Goal: Task Accomplishment & Management: Complete application form

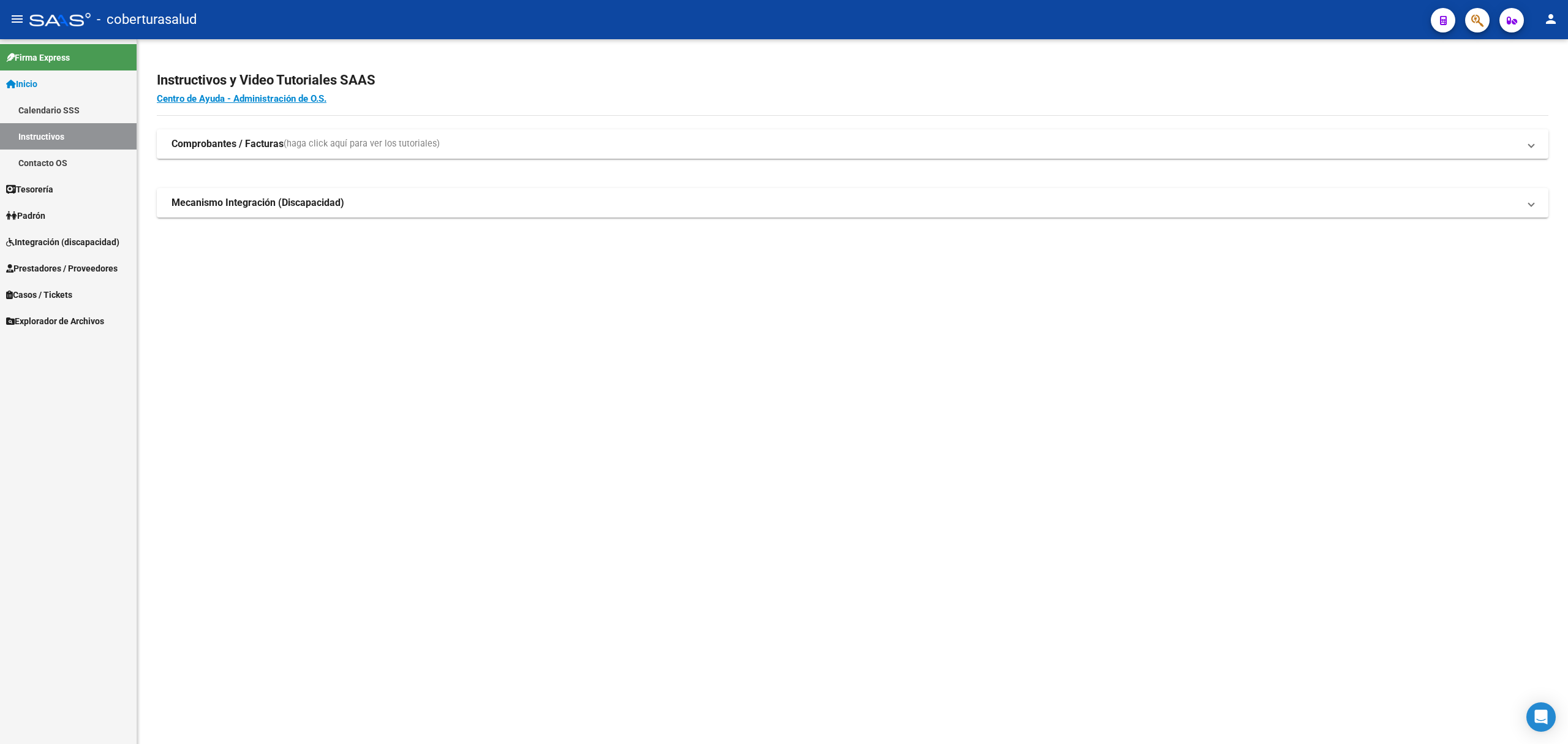
click at [69, 238] on span "Integración (discapacidad)" at bounding box center [62, 242] width 113 height 13
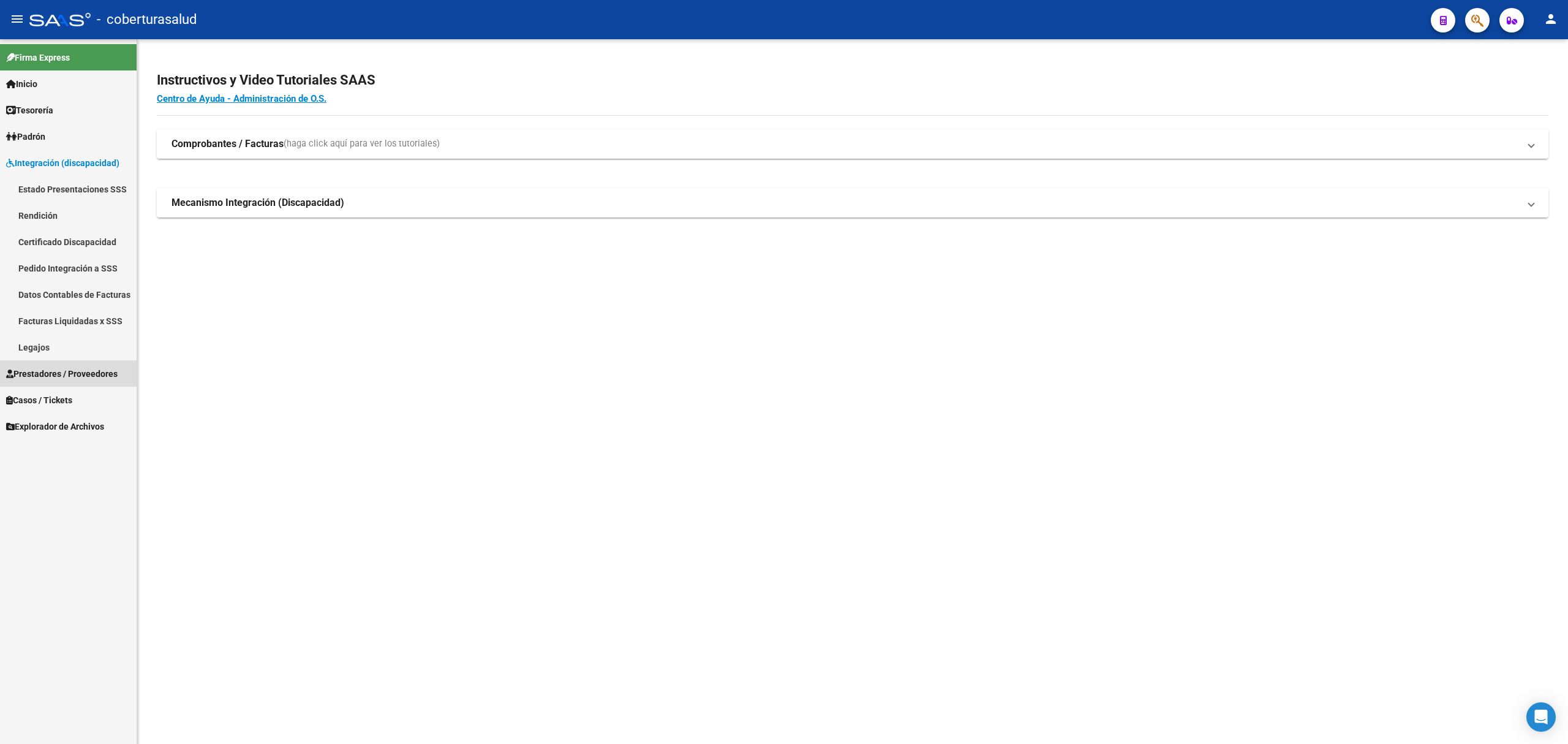
click at [48, 368] on span "Prestadores / Proveedores" at bounding box center [61, 373] width 111 height 13
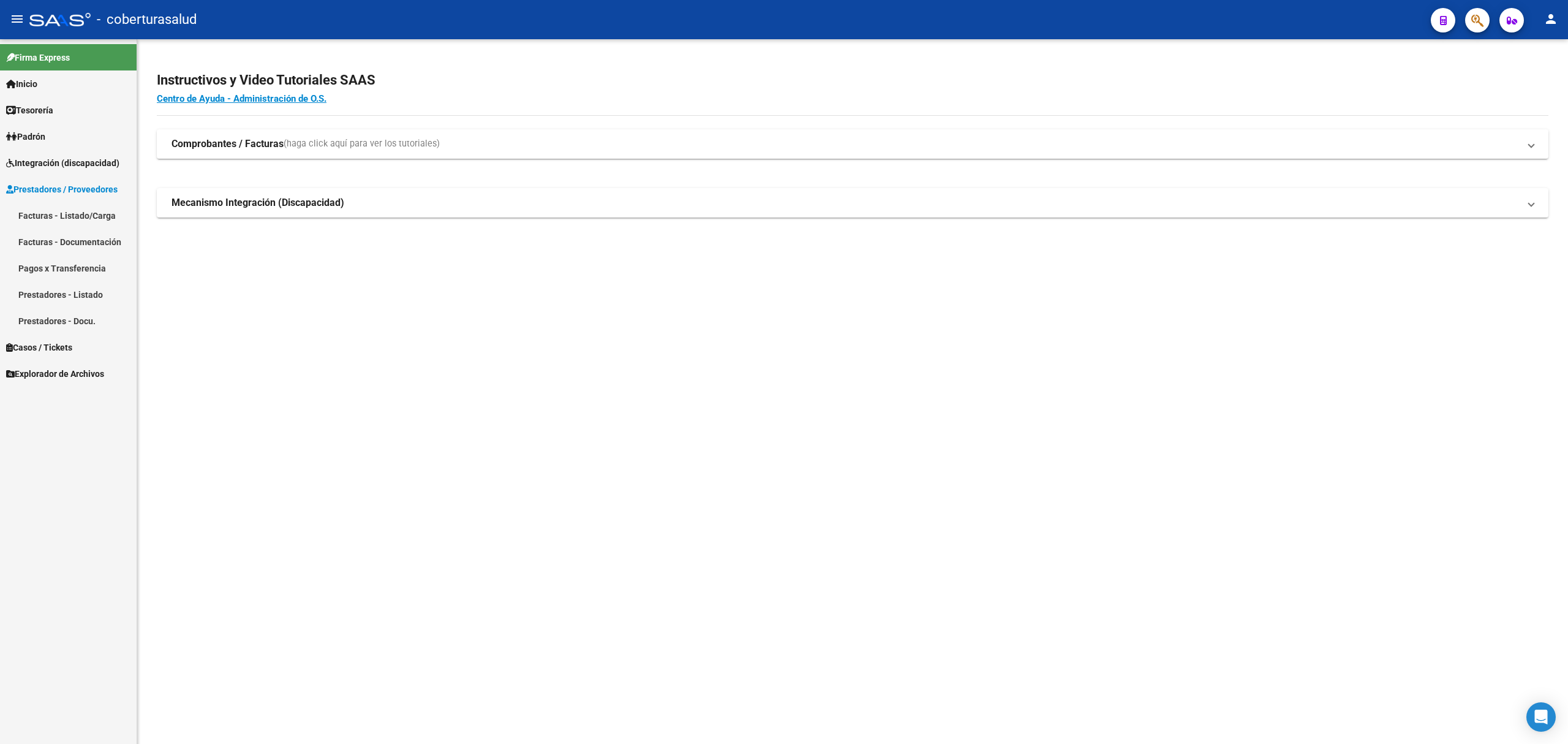
click at [73, 215] on link "Facturas - Listado/Carga" at bounding box center [68, 215] width 137 height 26
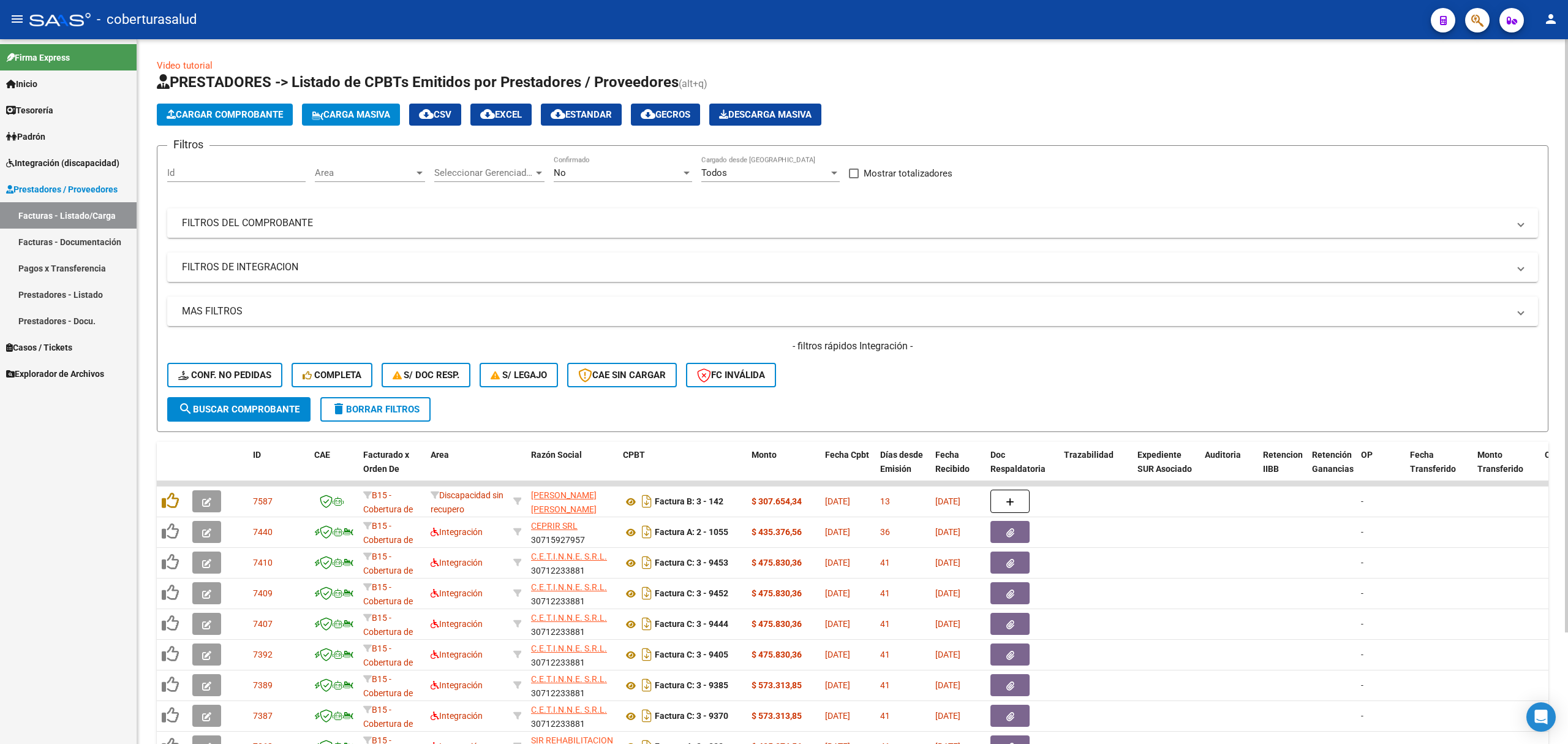
click at [630, 158] on div "No Confirmado" at bounding box center [622, 169] width 138 height 26
click at [613, 114] on span "Todos" at bounding box center [622, 118] width 138 height 28
click at [501, 197] on div "Filtros Id Area Area Seleccionar Gerenciador Seleccionar Gerenciador Todos Conf…" at bounding box center [852, 277] width 1370 height 242
click at [512, 221] on mat-panel-title "FILTROS DEL COMPROBANTE" at bounding box center [845, 223] width 1326 height 13
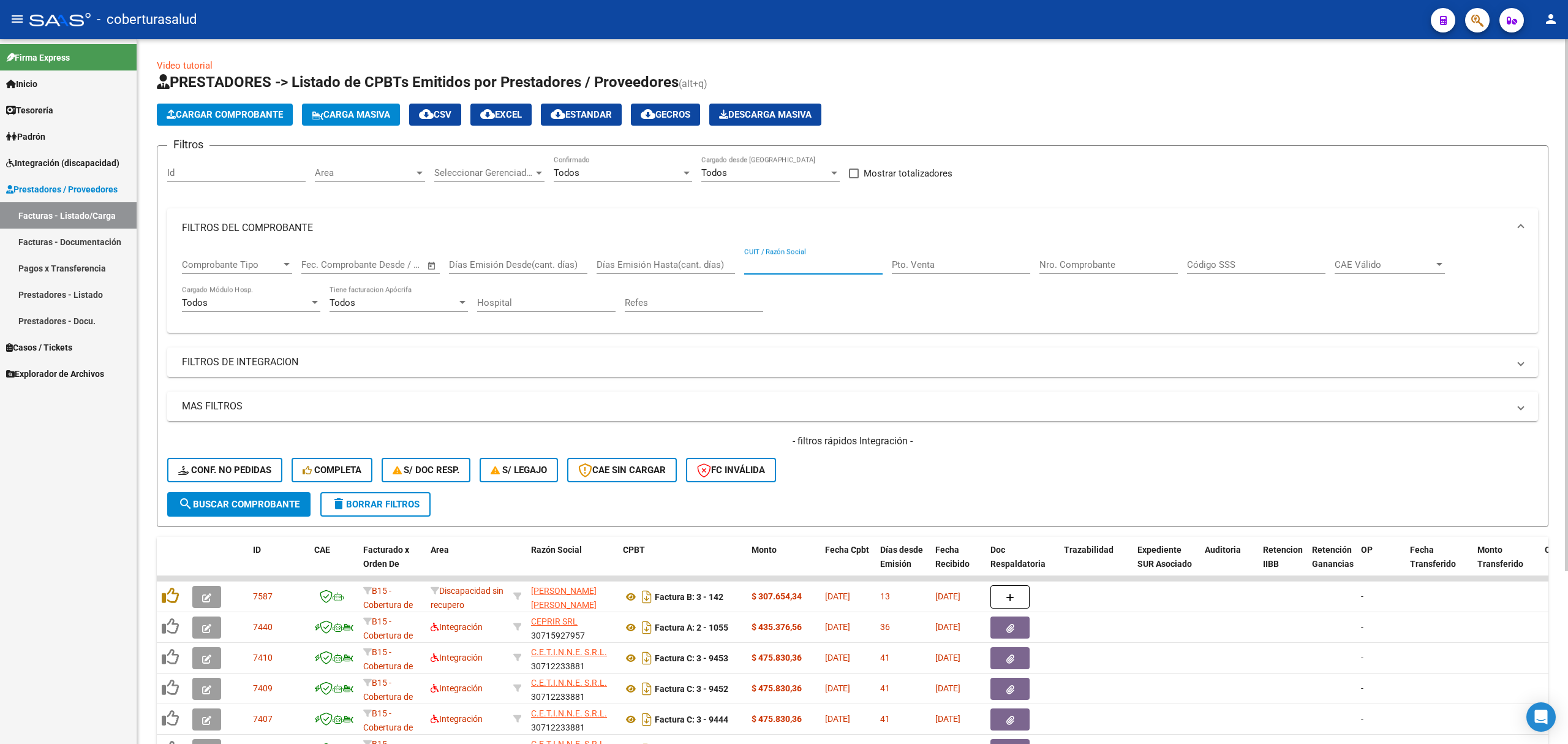
click at [815, 262] on input "CUIT / Razón Social" at bounding box center [813, 264] width 138 height 11
paste input "27348746214"
type input "27348746214"
click at [250, 502] on span "search Buscar Comprobante" at bounding box center [239, 504] width 122 height 11
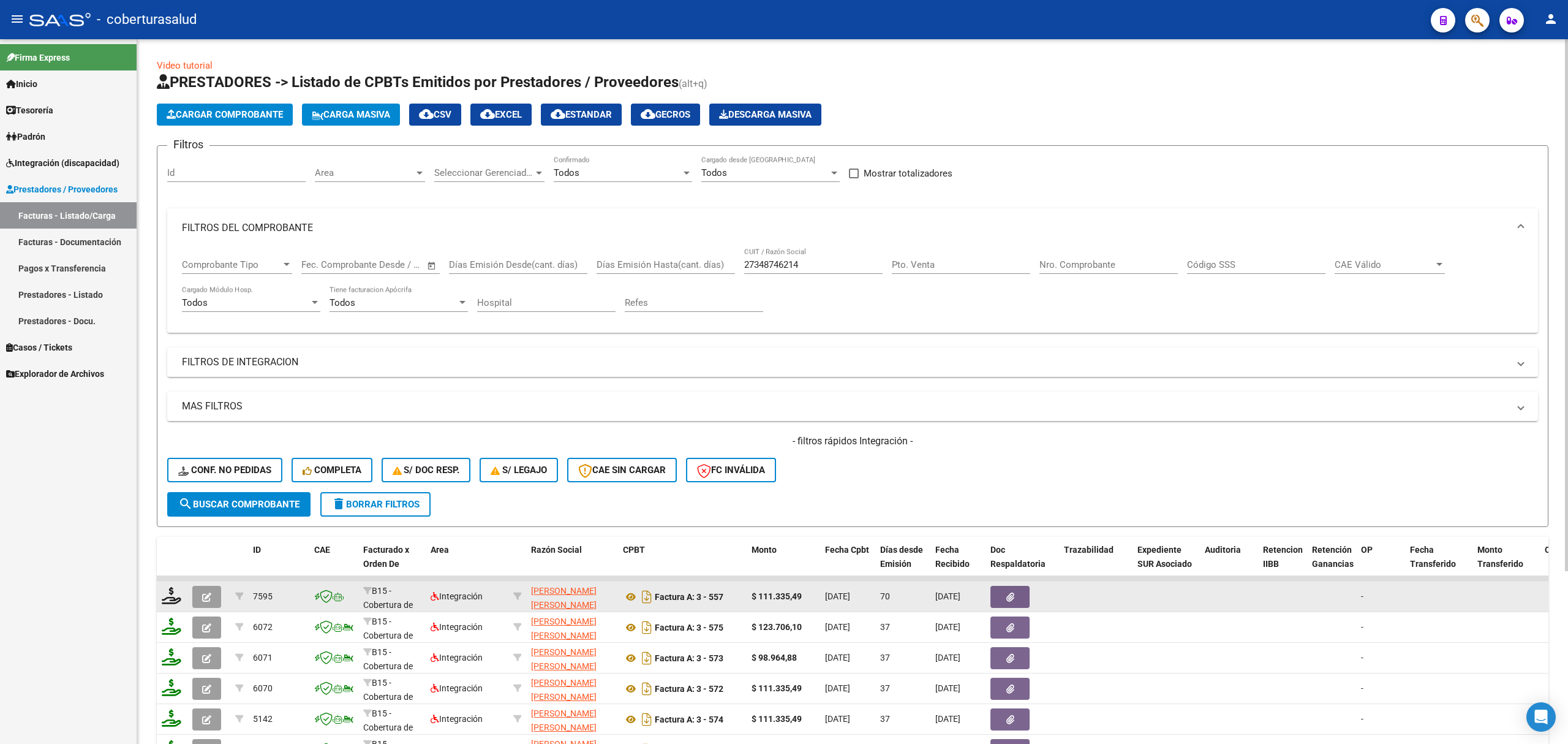
click at [204, 596] on icon "button" at bounding box center [206, 597] width 10 height 10
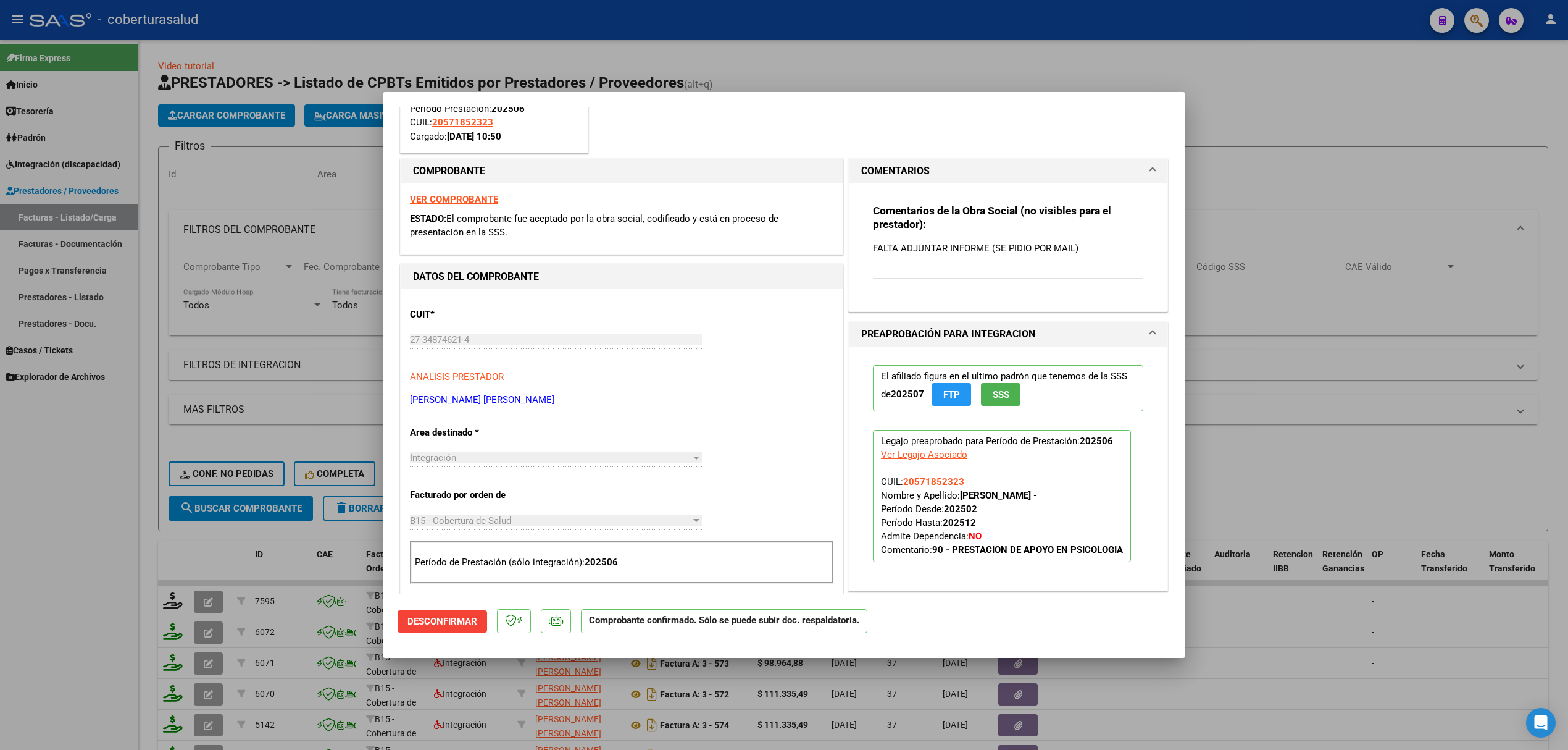
scroll to position [329, 0]
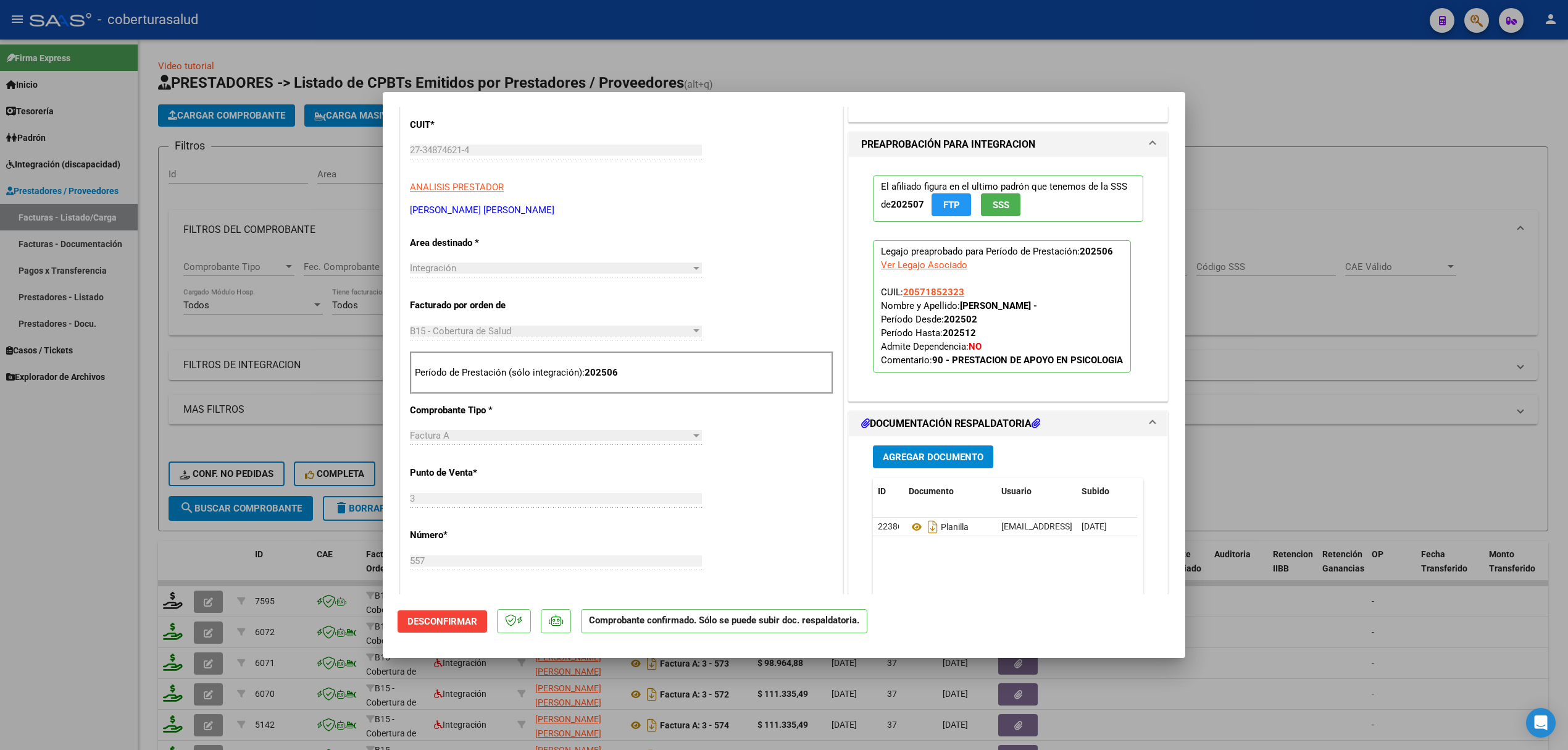
click at [947, 457] on span "Agregar Documento" at bounding box center [933, 457] width 100 height 11
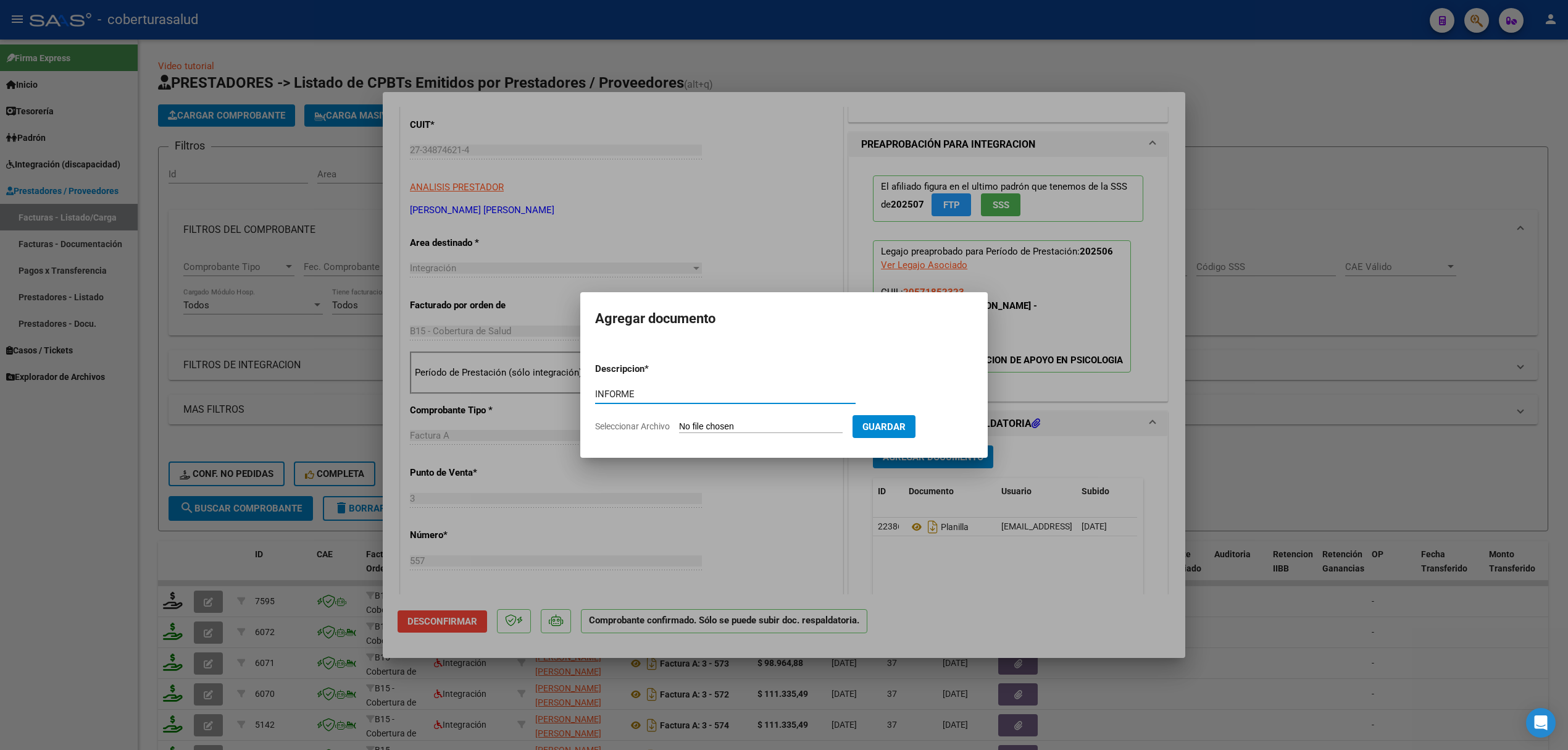
type input "INFORME"
click at [708, 422] on input "Seleccionar Archivo" at bounding box center [761, 427] width 164 height 12
type input "C:\fakepath\informe psicologico semestral.pdf"
click at [957, 436] on button "Guardar" at bounding box center [948, 426] width 63 height 23
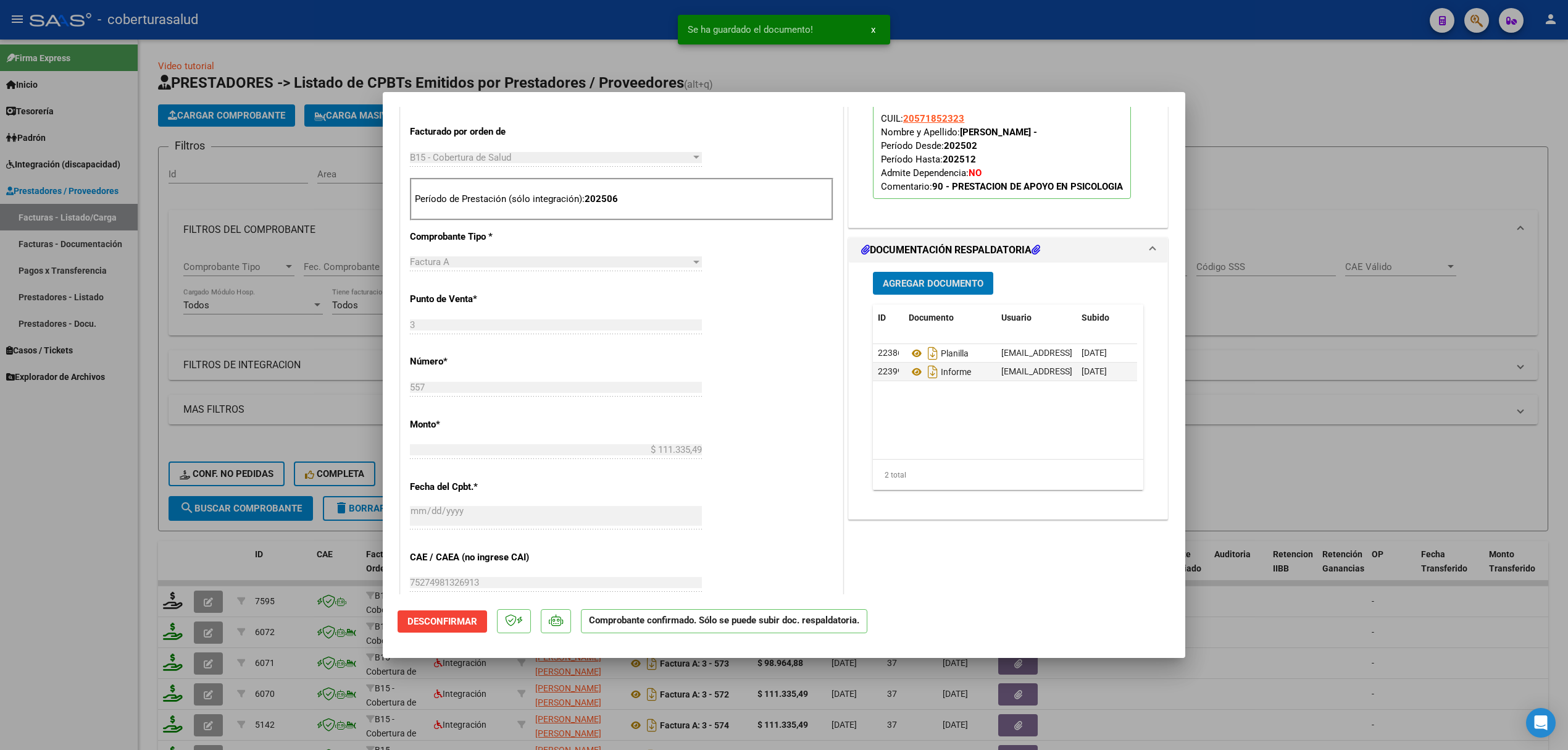
scroll to position [658, 0]
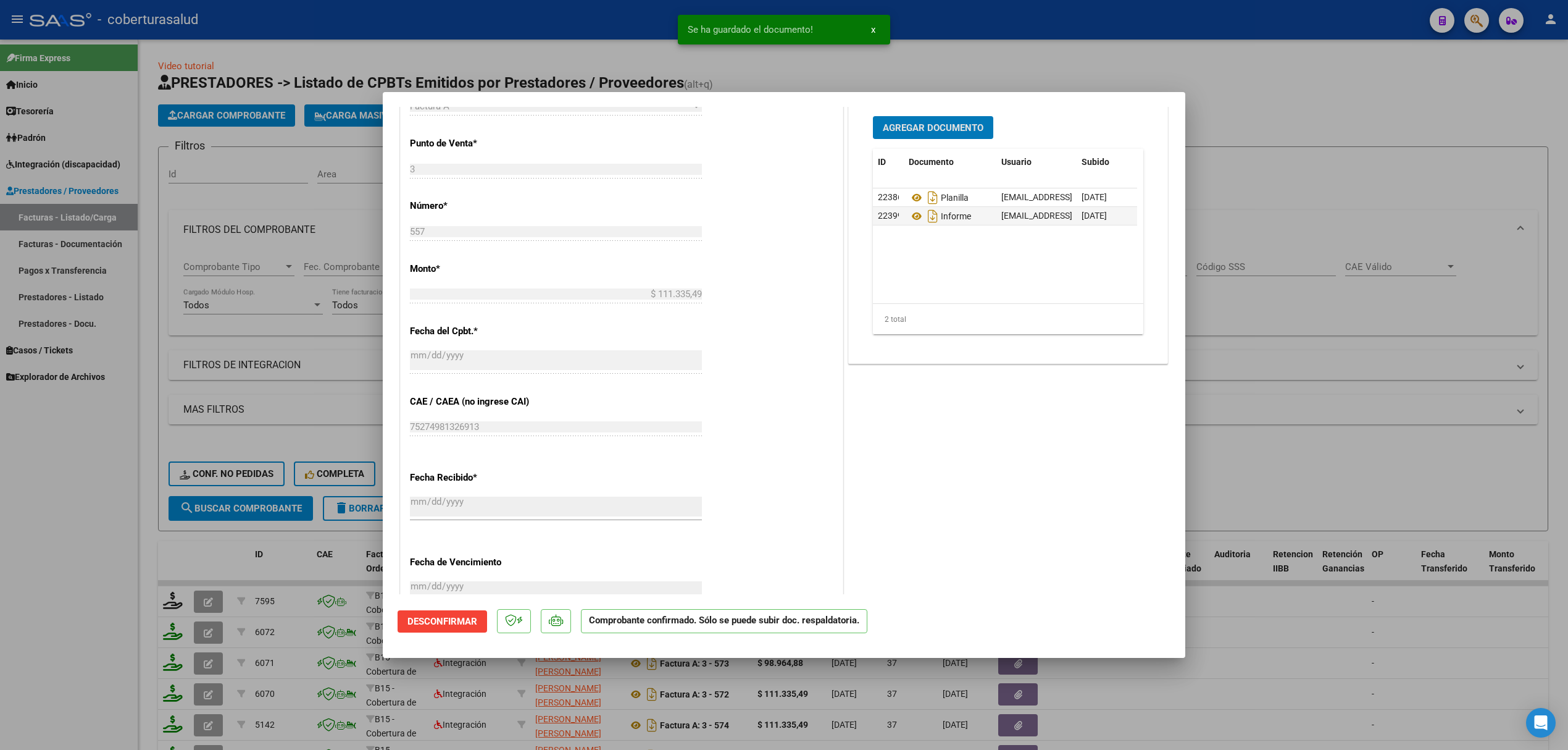
click at [330, 408] on div at bounding box center [784, 375] width 1568 height 750
type input "$ 0,00"
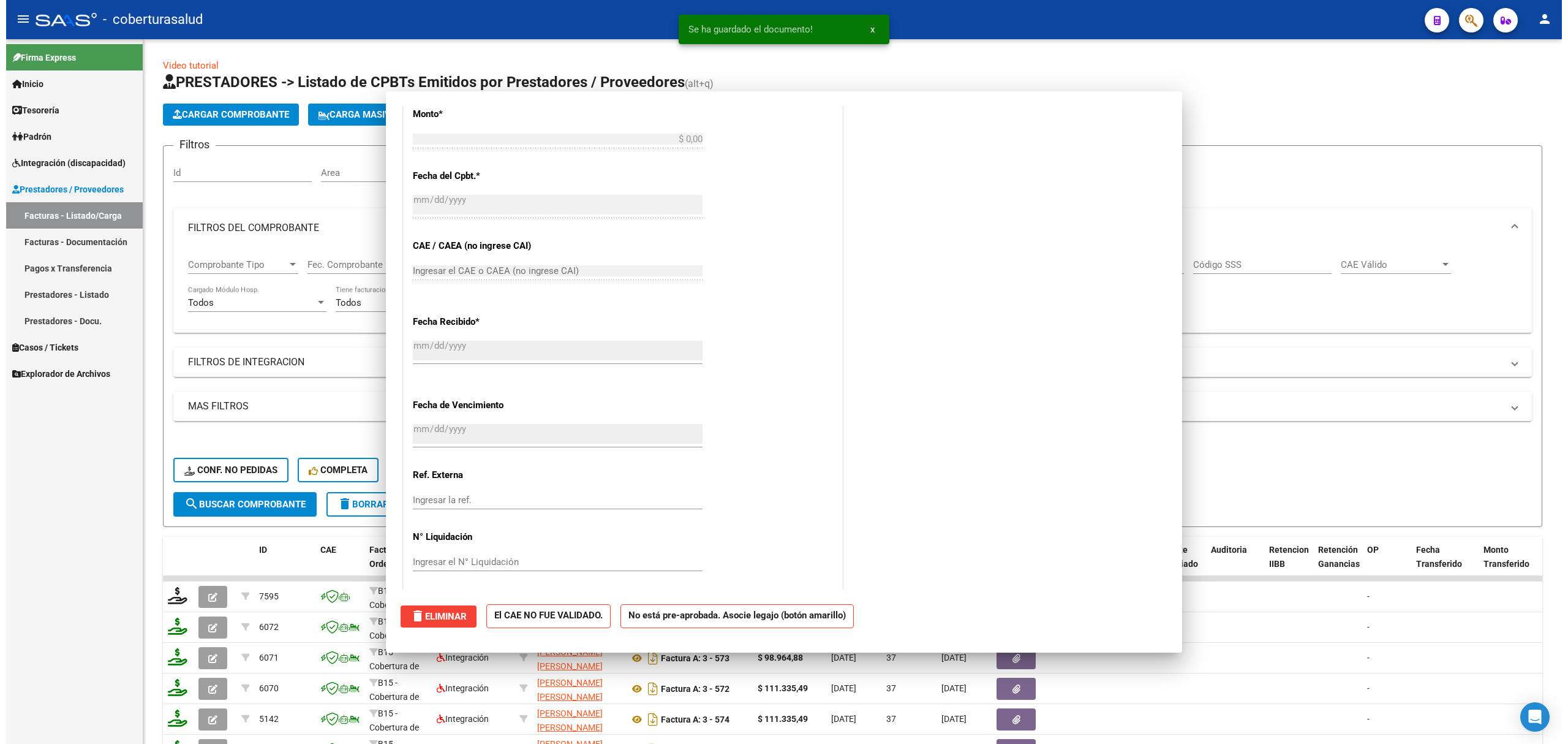
scroll to position [0, 0]
